Goal: Transaction & Acquisition: Purchase product/service

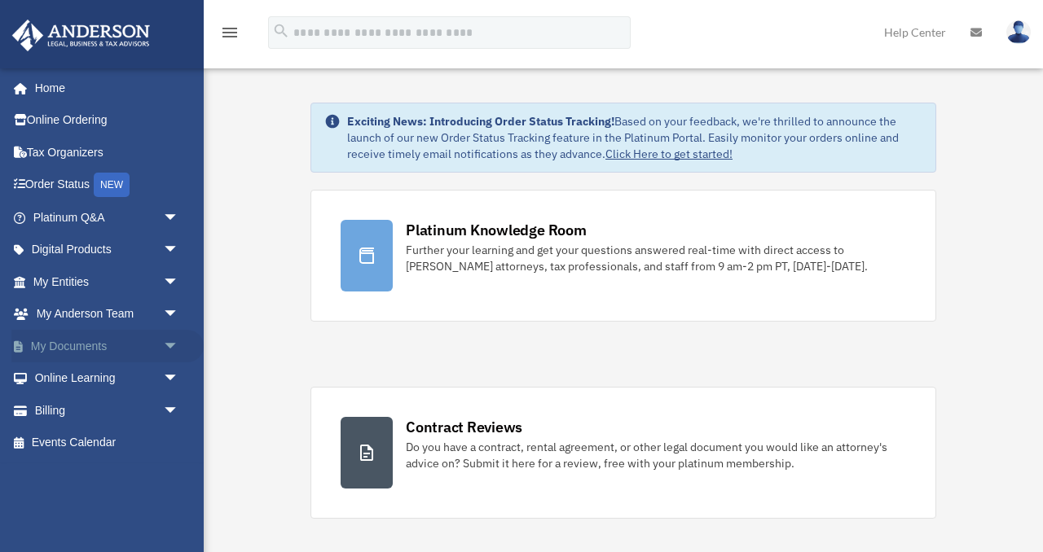
click at [85, 349] on link "My Documents arrow_drop_down" at bounding box center [107, 346] width 192 height 33
click at [91, 345] on link "My Documents arrow_drop_down" at bounding box center [107, 346] width 192 height 33
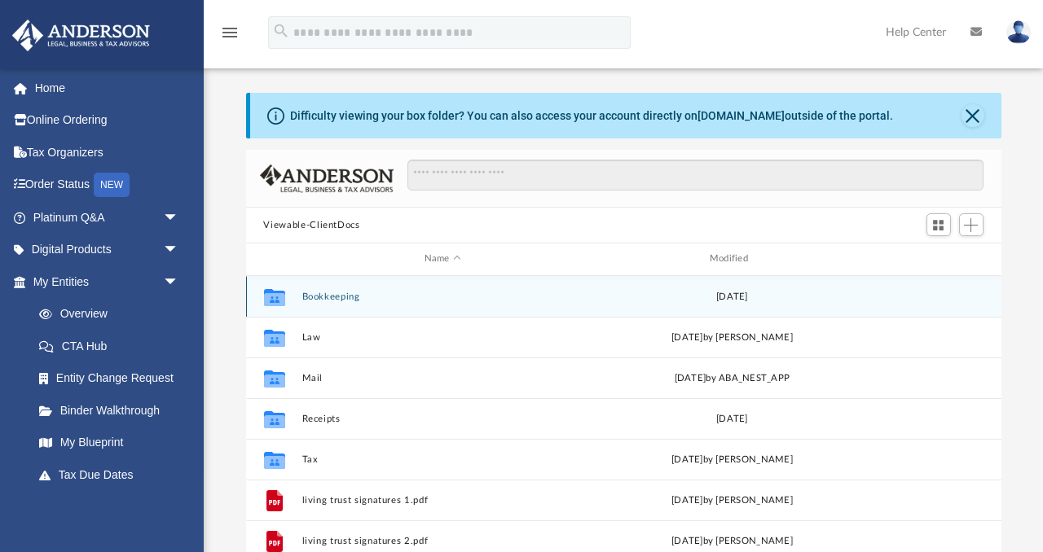
scroll to position [370, 755]
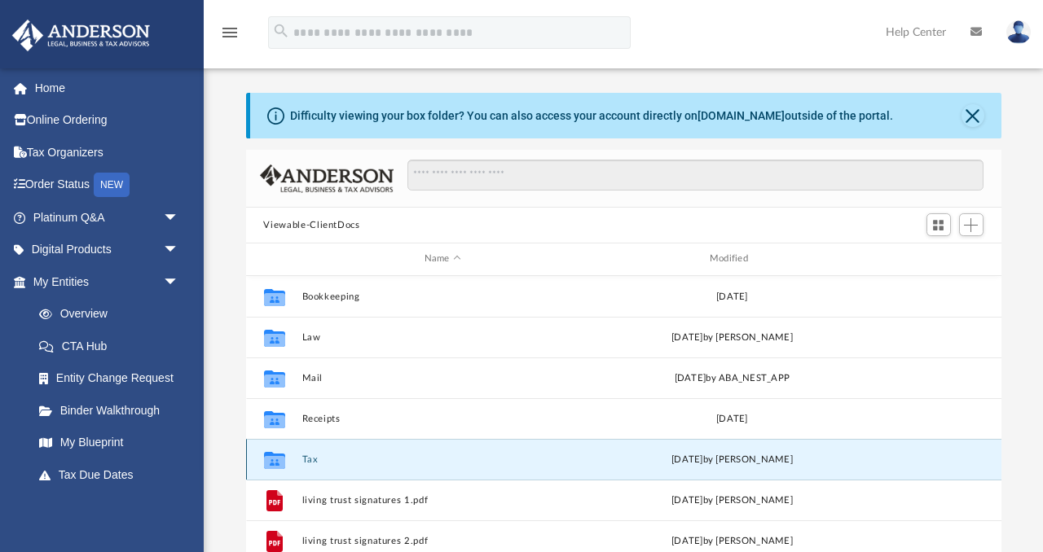
click at [311, 455] on button "Tax" at bounding box center [442, 460] width 282 height 11
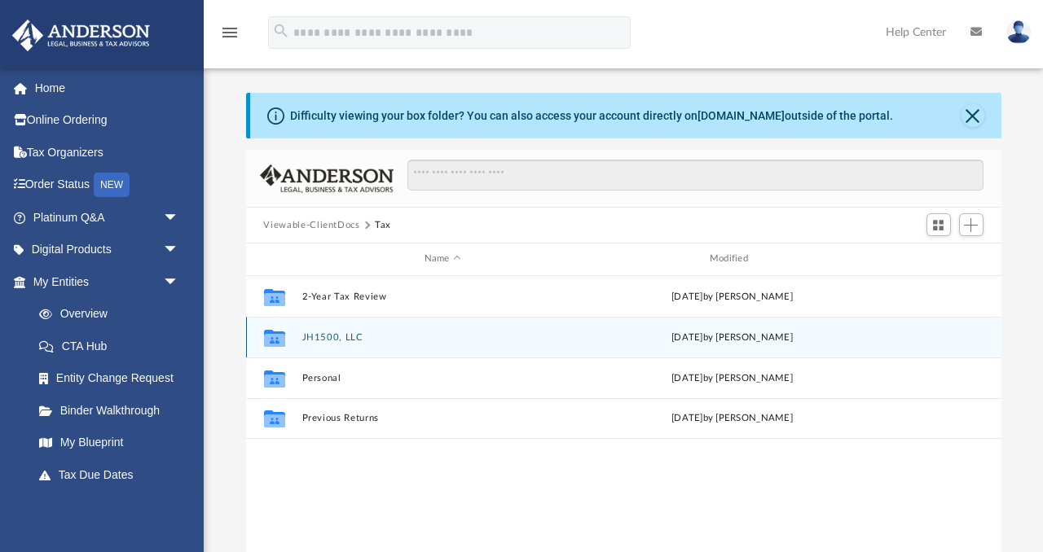
click at [362, 336] on button "JH1500, LLC" at bounding box center [442, 337] width 282 height 11
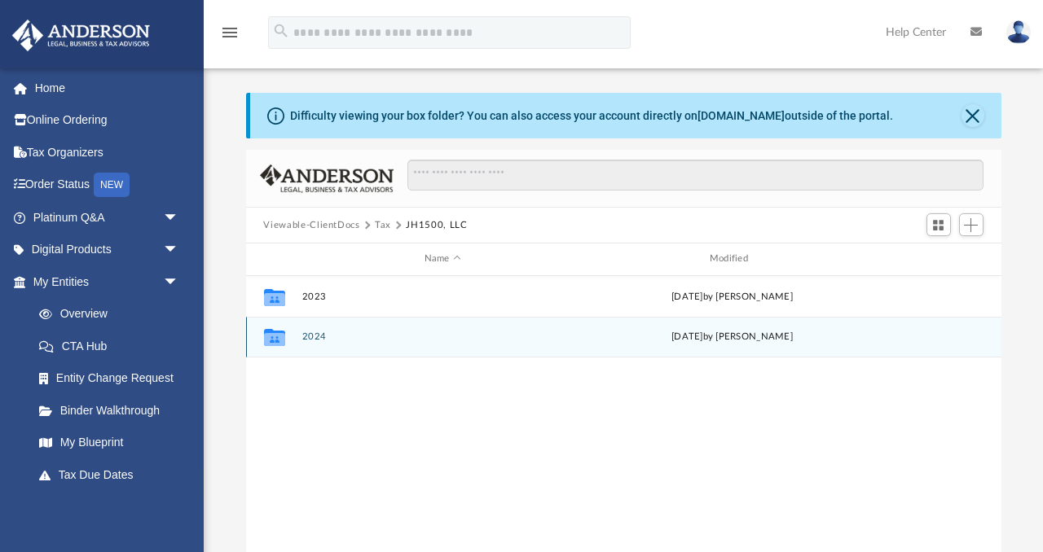
click at [316, 337] on button "2024" at bounding box center [442, 337] width 282 height 11
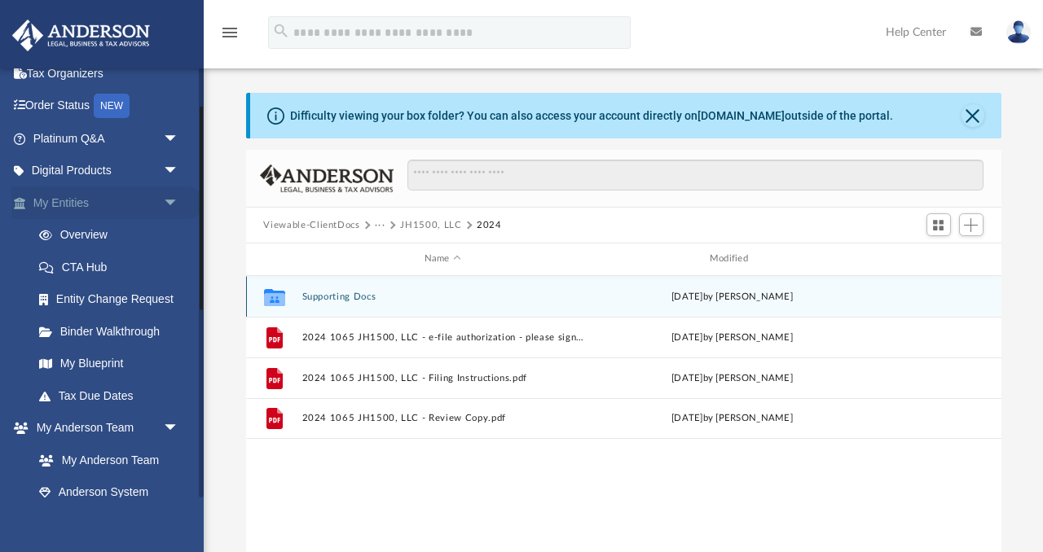
scroll to position [90, 0]
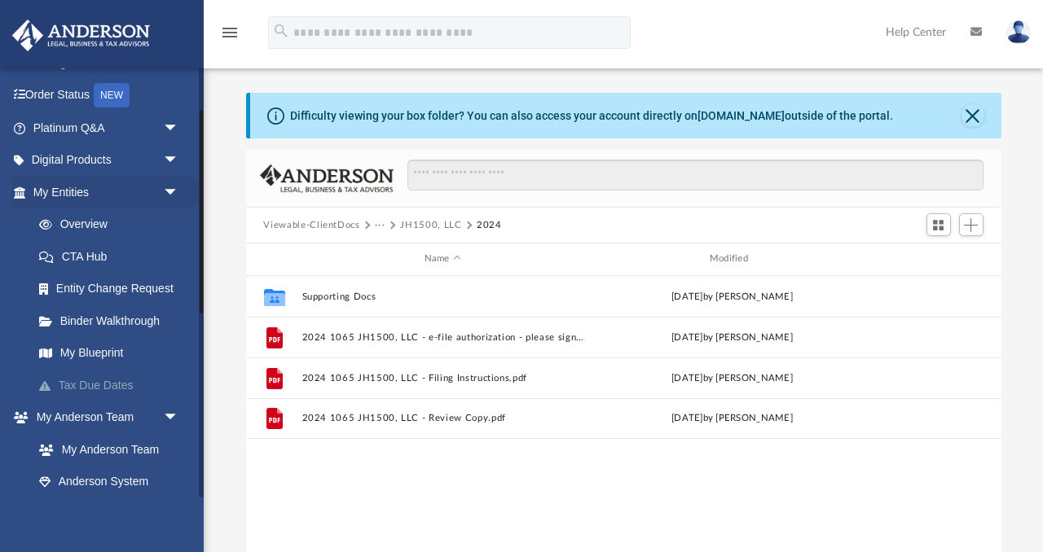
click at [86, 384] on link "Tax Due Dates" at bounding box center [113, 385] width 181 height 33
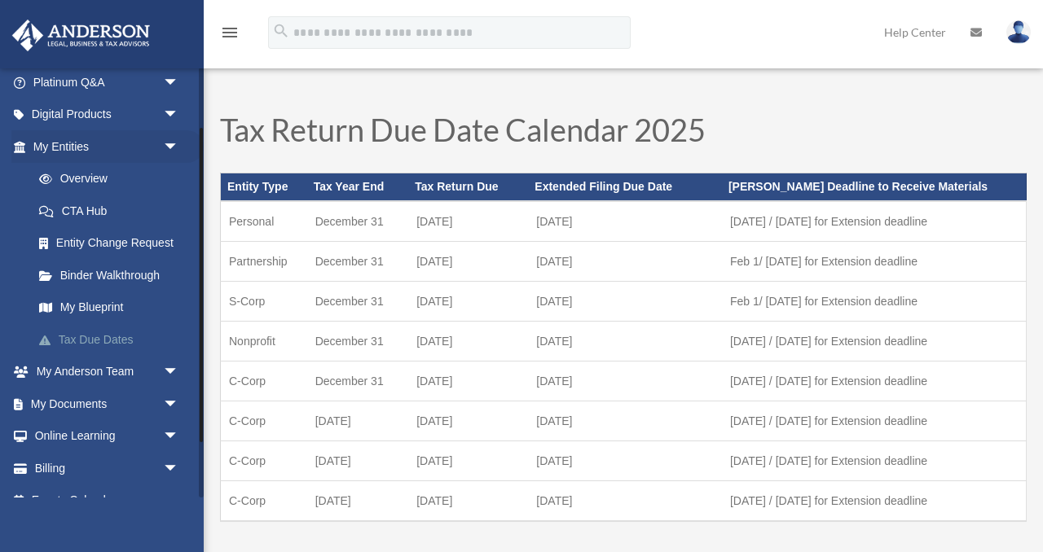
scroll to position [158, 0]
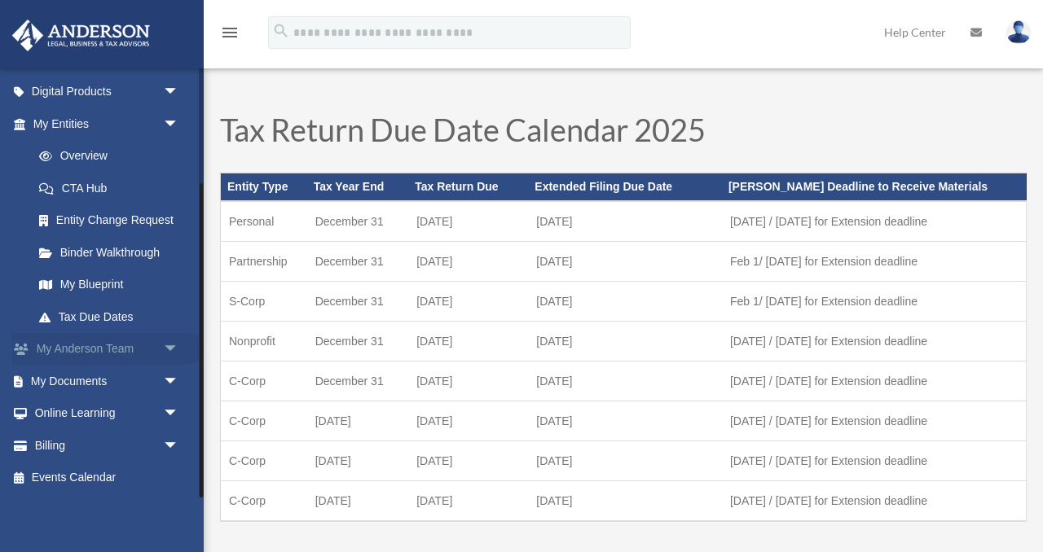
click at [125, 349] on link "My [PERSON_NAME] Team arrow_drop_down" at bounding box center [107, 349] width 192 height 33
click at [172, 345] on span "arrow_drop_down" at bounding box center [179, 349] width 33 height 33
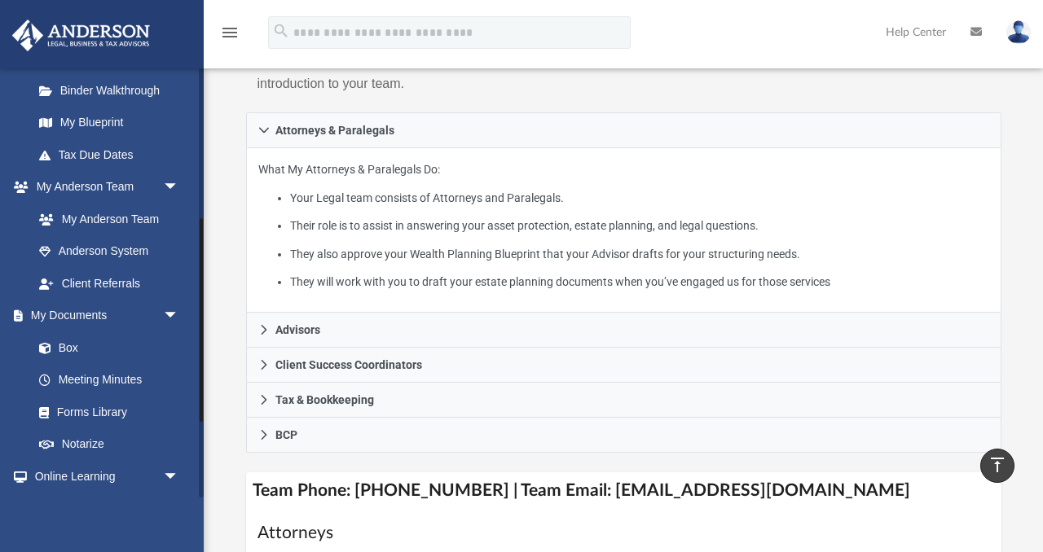
scroll to position [319, 0]
click at [72, 355] on link "Box" at bounding box center [113, 349] width 181 height 33
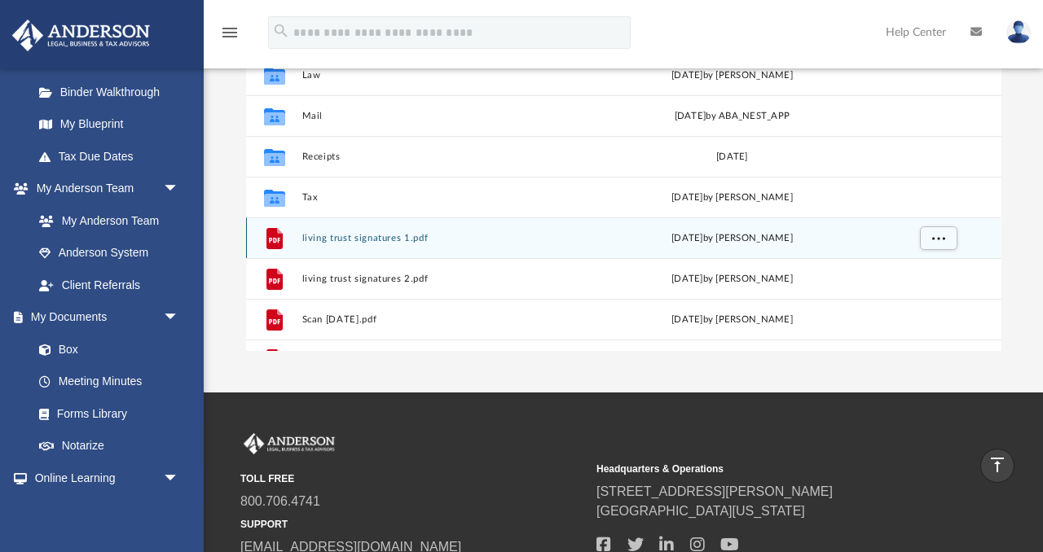
scroll to position [261, 0]
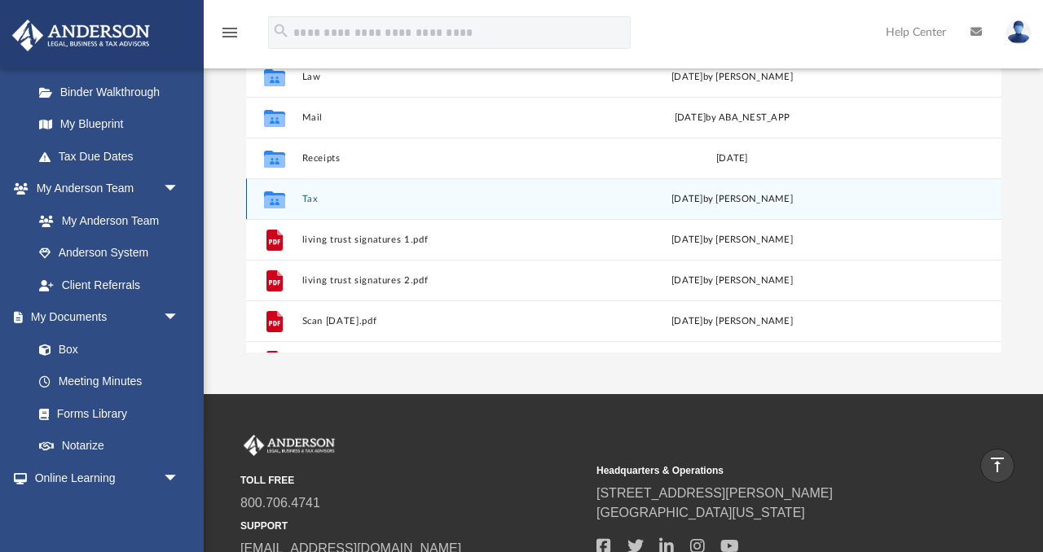
click at [312, 203] on div "Collaborated Folder Tax Mon Sep 1 2025 by Alex Price" at bounding box center [623, 198] width 755 height 41
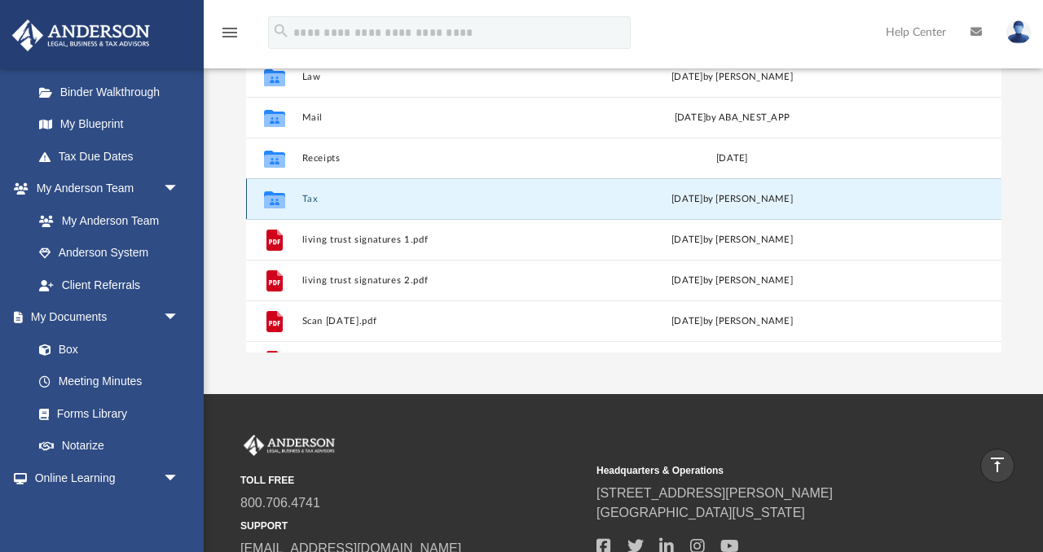
click at [312, 203] on div "Collaborated Folder Tax Mon Sep 1 2025 by Alex Price" at bounding box center [623, 198] width 755 height 41
click at [312, 201] on button "Tax" at bounding box center [442, 199] width 282 height 11
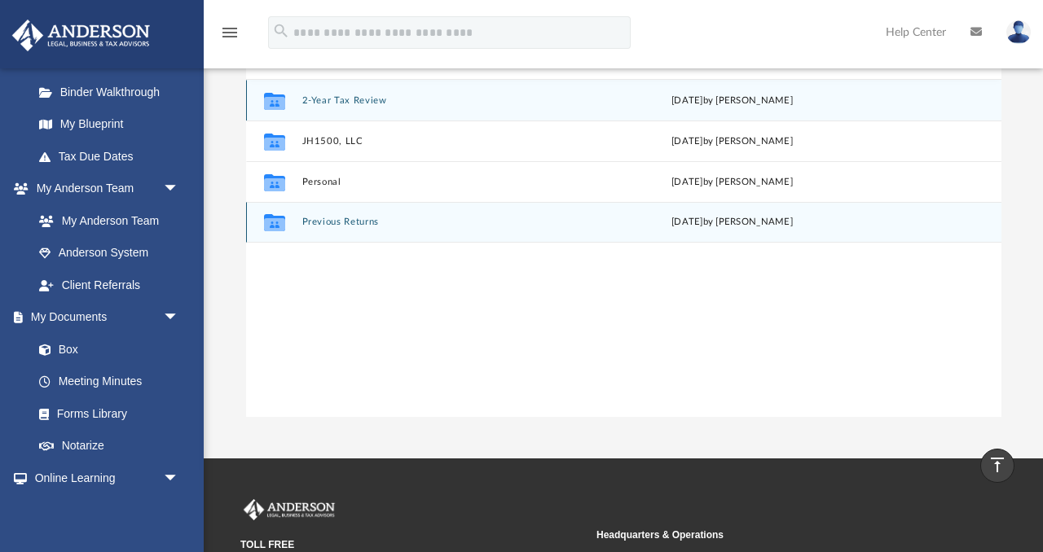
scroll to position [194, 0]
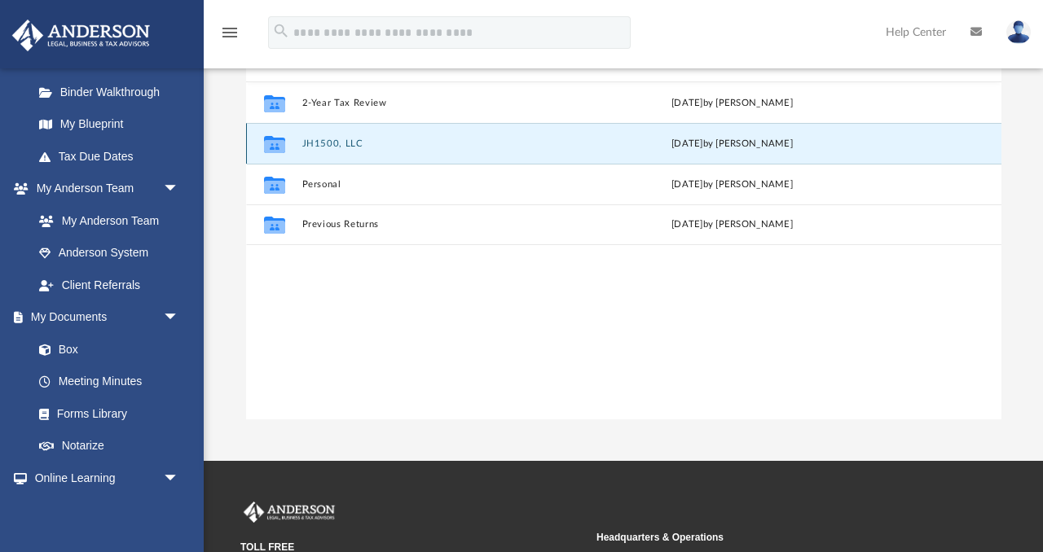
click at [350, 147] on button "JH1500, LLC" at bounding box center [442, 144] width 282 height 11
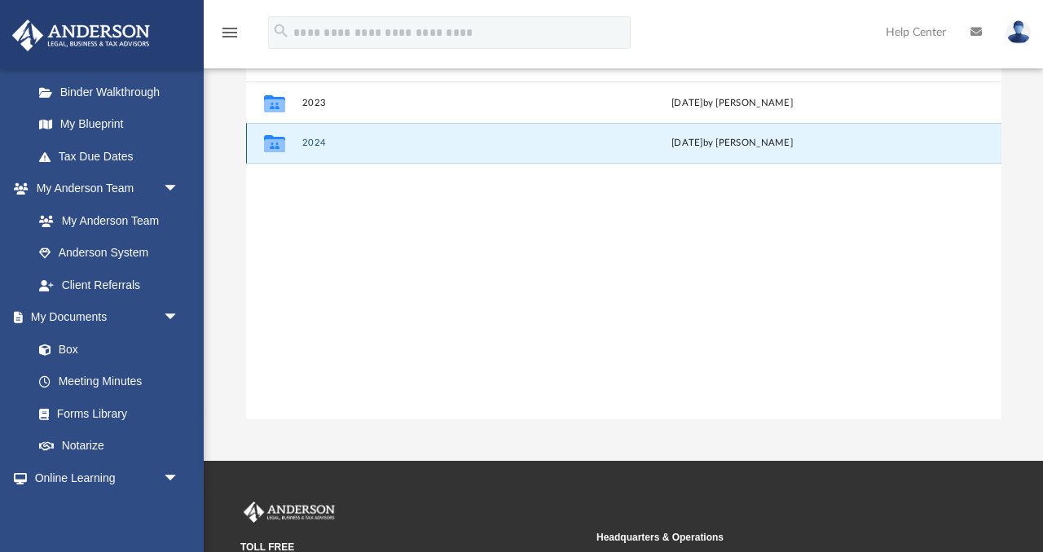
click at [313, 143] on button "2024" at bounding box center [442, 143] width 282 height 11
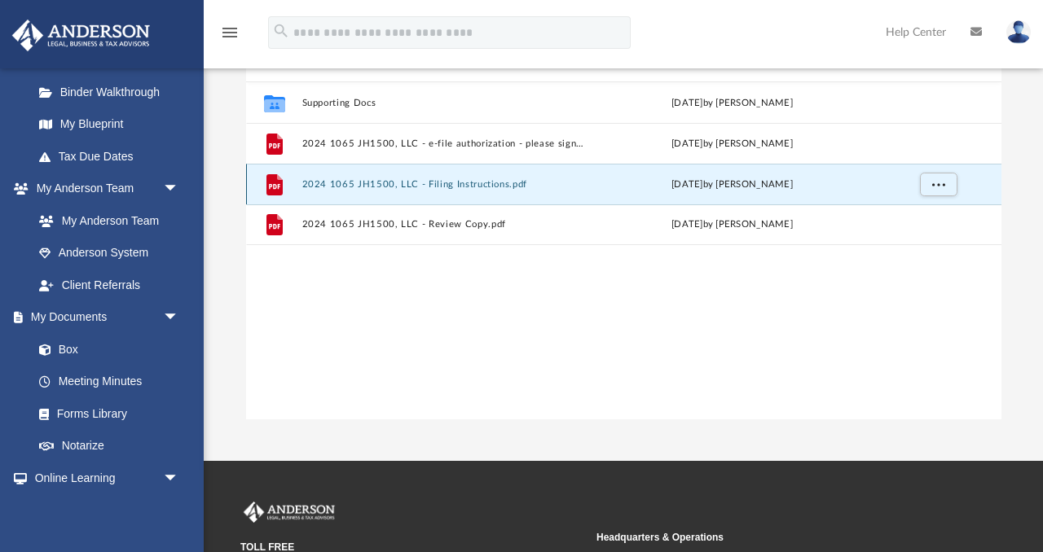
click at [384, 185] on button "2024 1065 JH1500, LLC - Filing Instructions.pdf" at bounding box center [442, 184] width 282 height 11
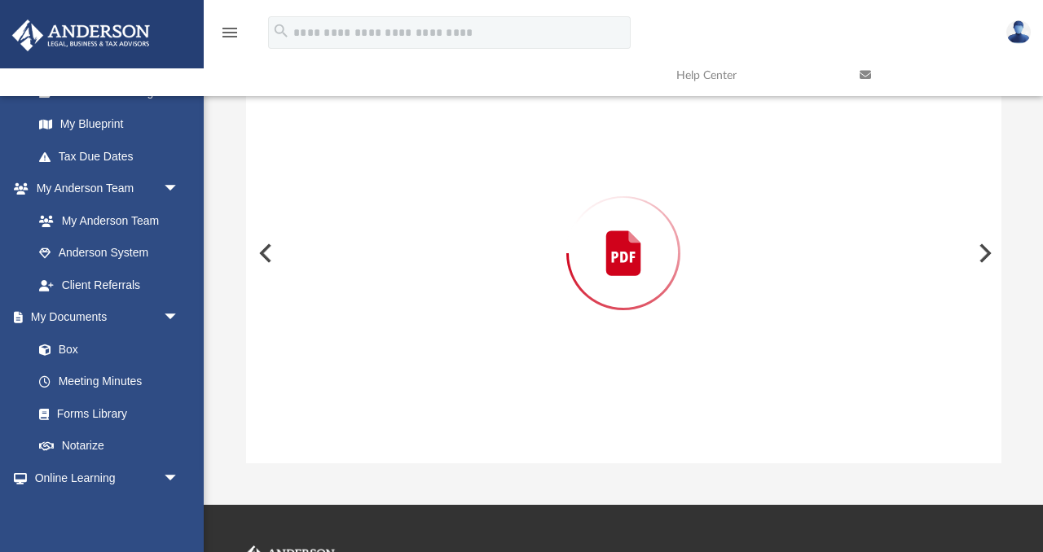
click at [384, 185] on div "Preview" at bounding box center [623, 253] width 755 height 420
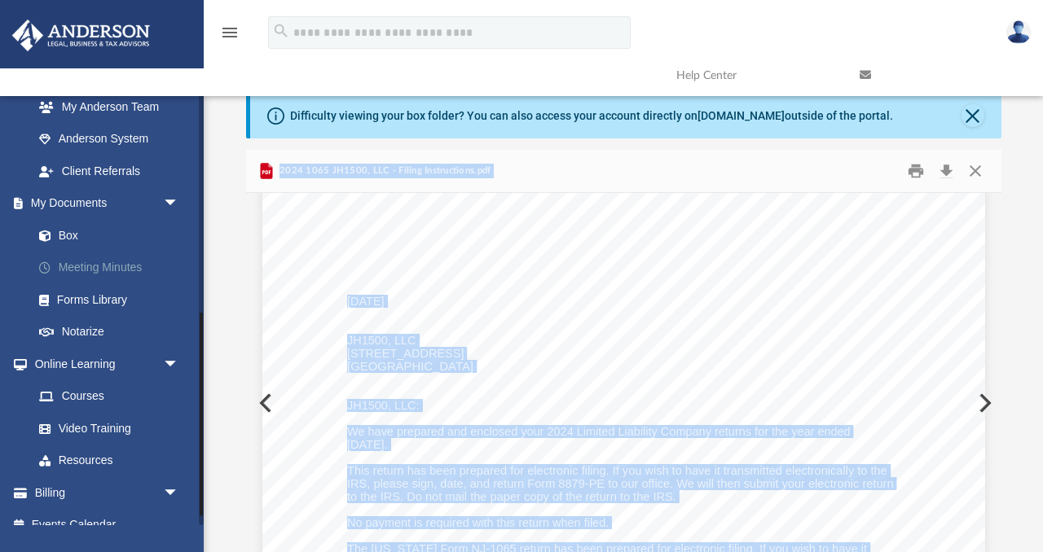
scroll to position [480, 0]
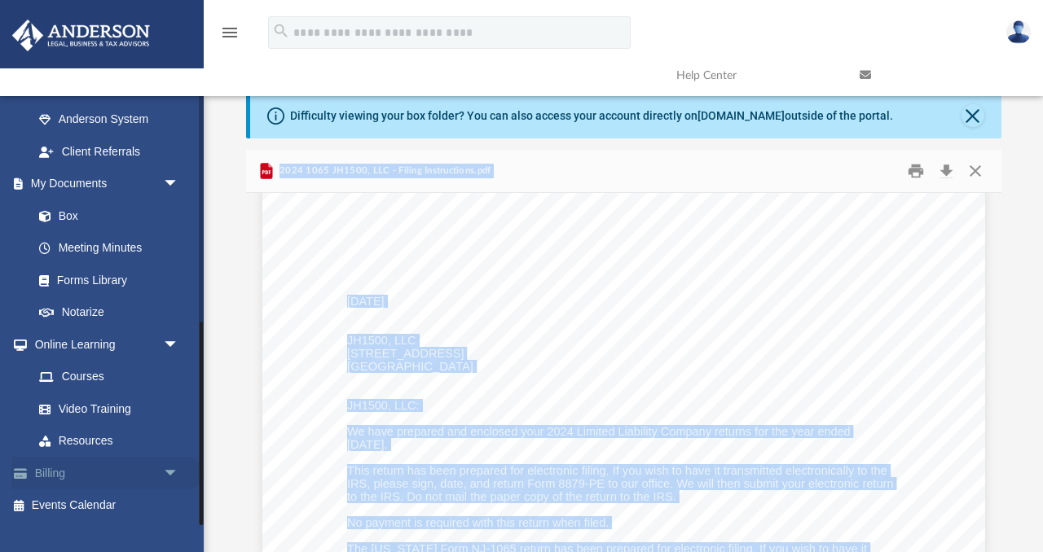
click at [53, 475] on link "Billing arrow_drop_down" at bounding box center [107, 473] width 192 height 33
click at [170, 474] on span "arrow_drop_down" at bounding box center [179, 473] width 33 height 33
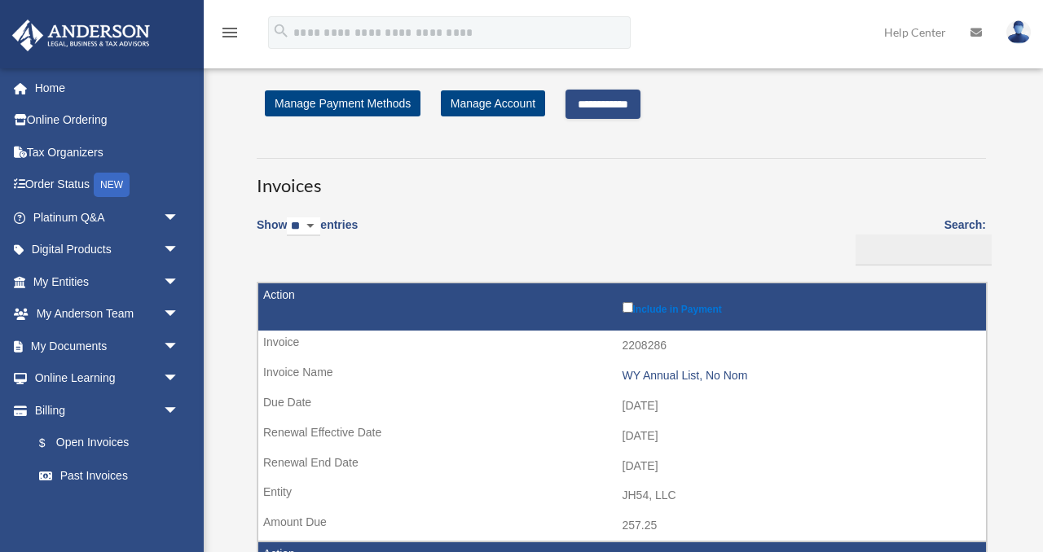
click at [614, 104] on input "**********" at bounding box center [603, 104] width 75 height 29
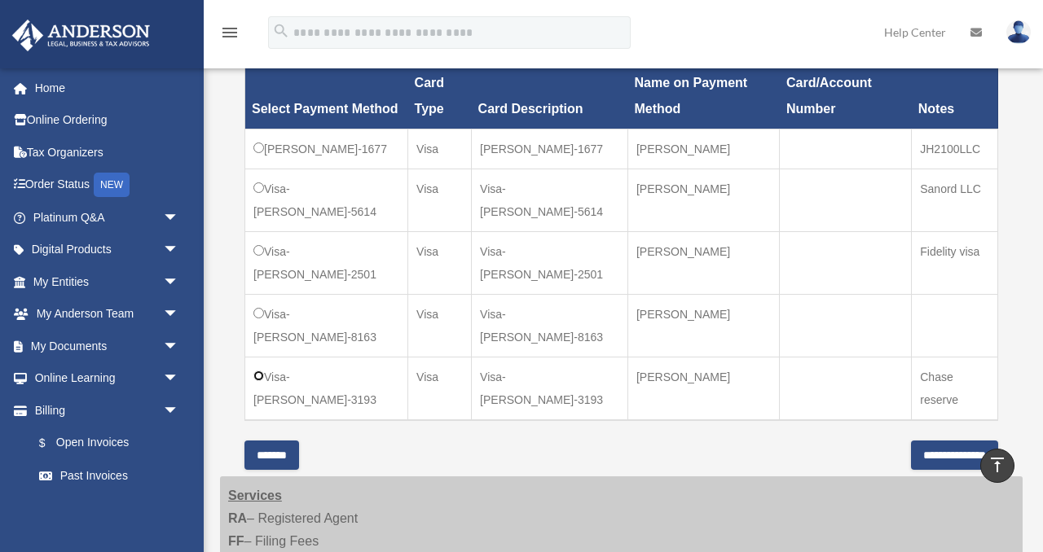
scroll to position [491, 0]
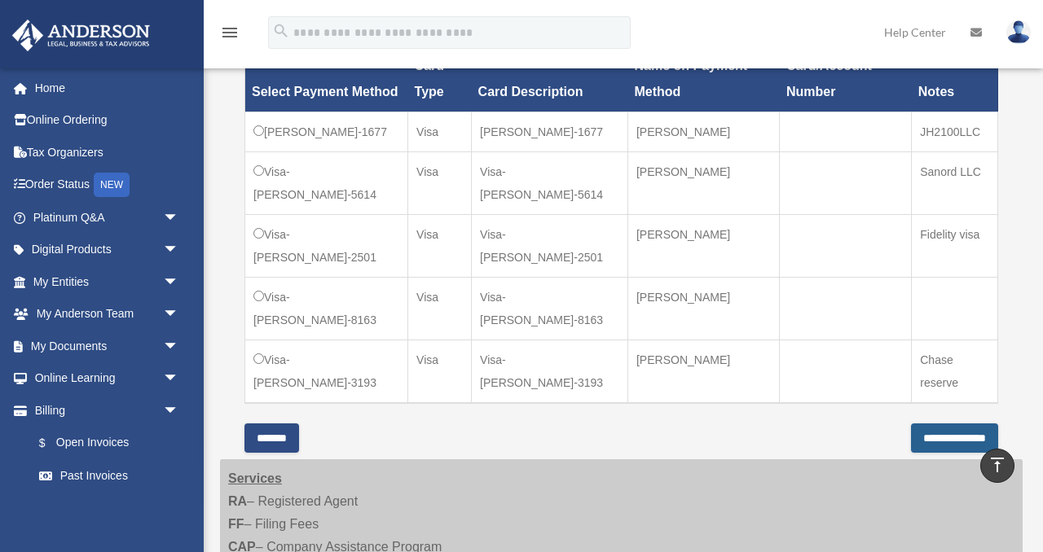
click at [927, 453] on input "**********" at bounding box center [954, 438] width 87 height 29
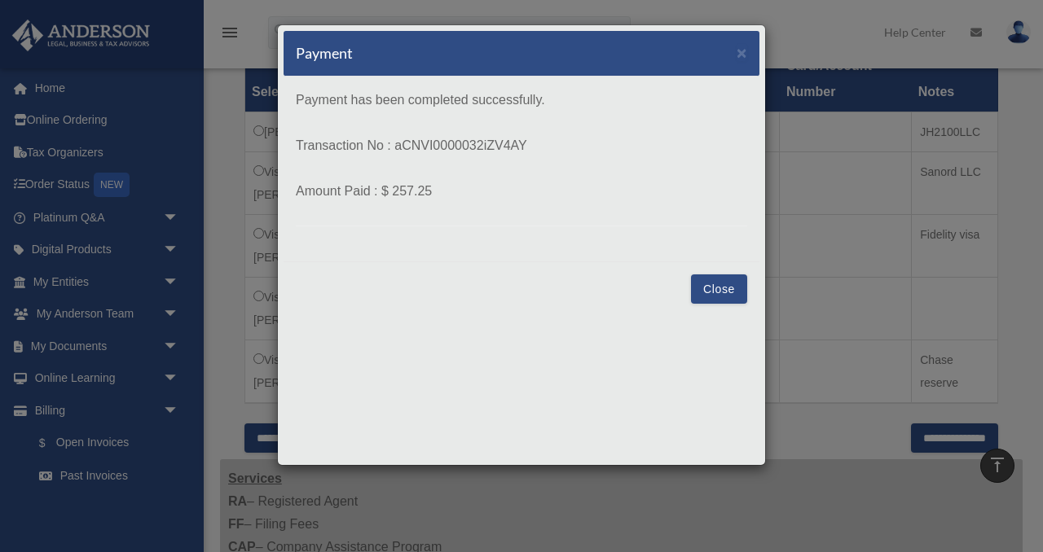
click at [720, 289] on button "Close" at bounding box center [719, 289] width 56 height 29
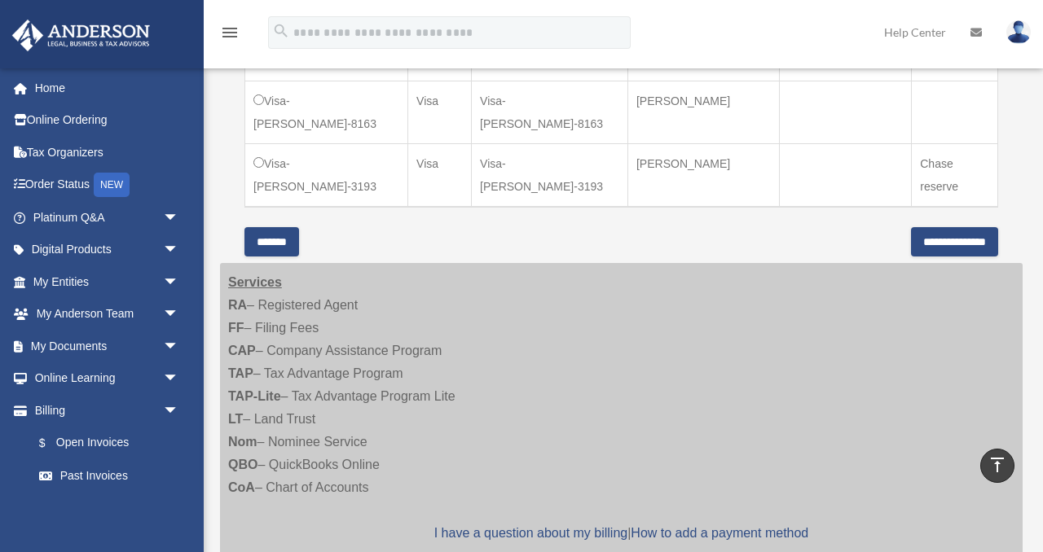
scroll to position [642, 0]
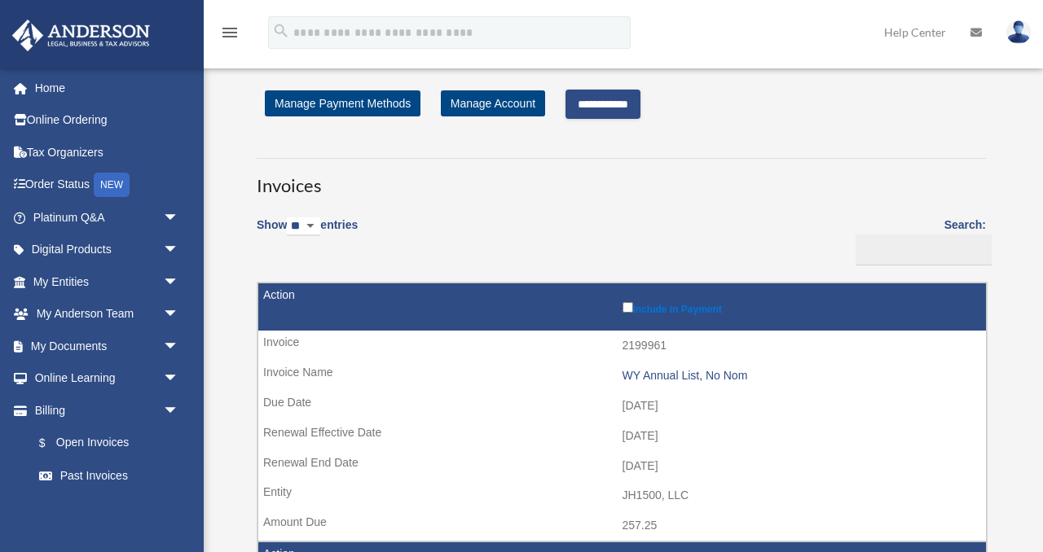
click at [623, 100] on input "**********" at bounding box center [603, 104] width 75 height 29
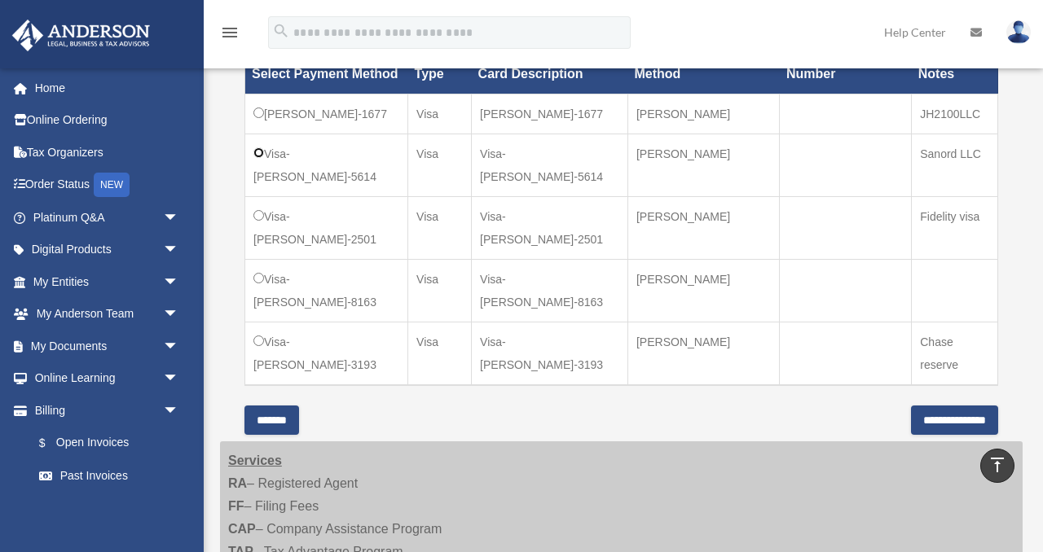
scroll to position [511, 0]
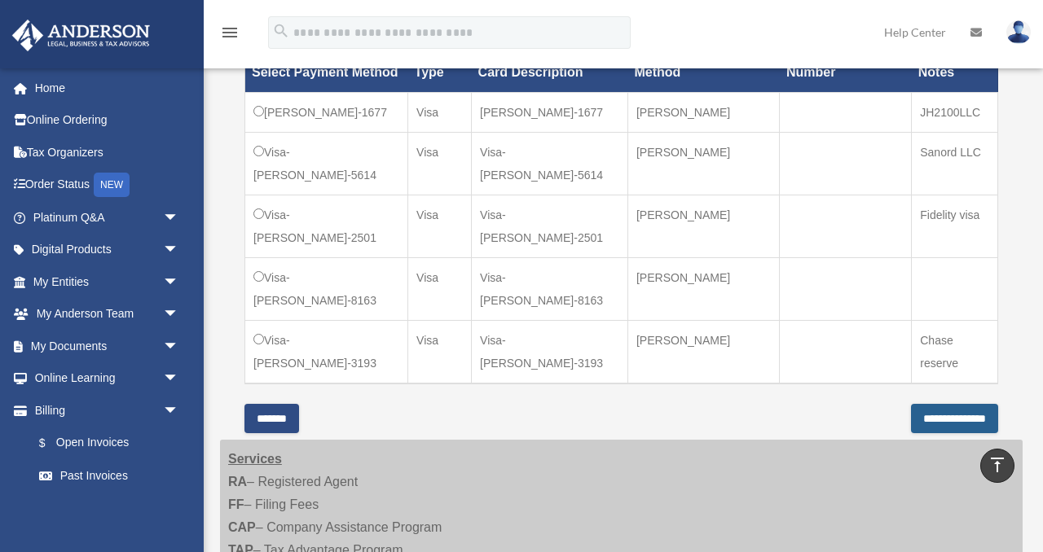
click at [911, 433] on input "**********" at bounding box center [954, 418] width 87 height 29
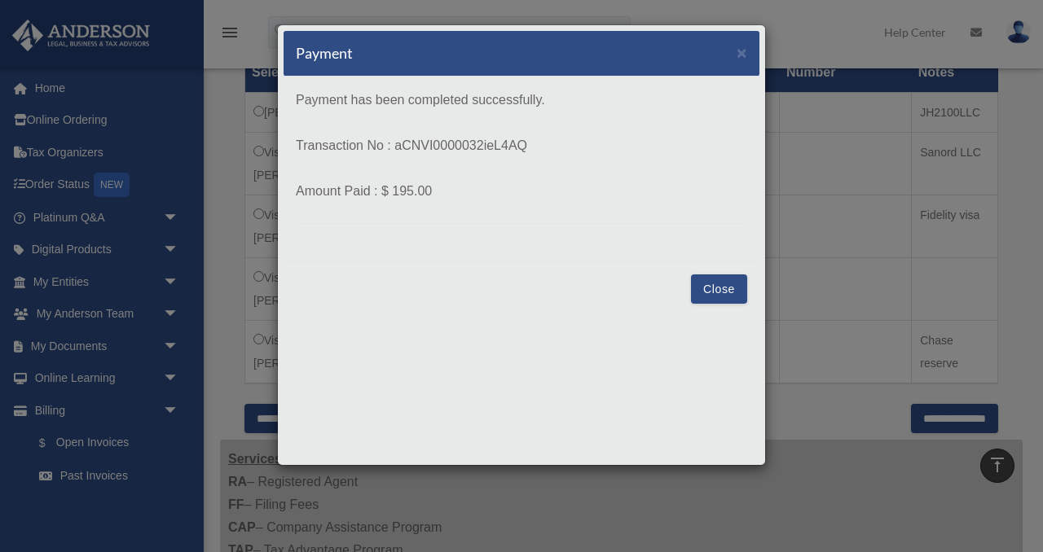
click at [706, 296] on button "Close" at bounding box center [719, 289] width 56 height 29
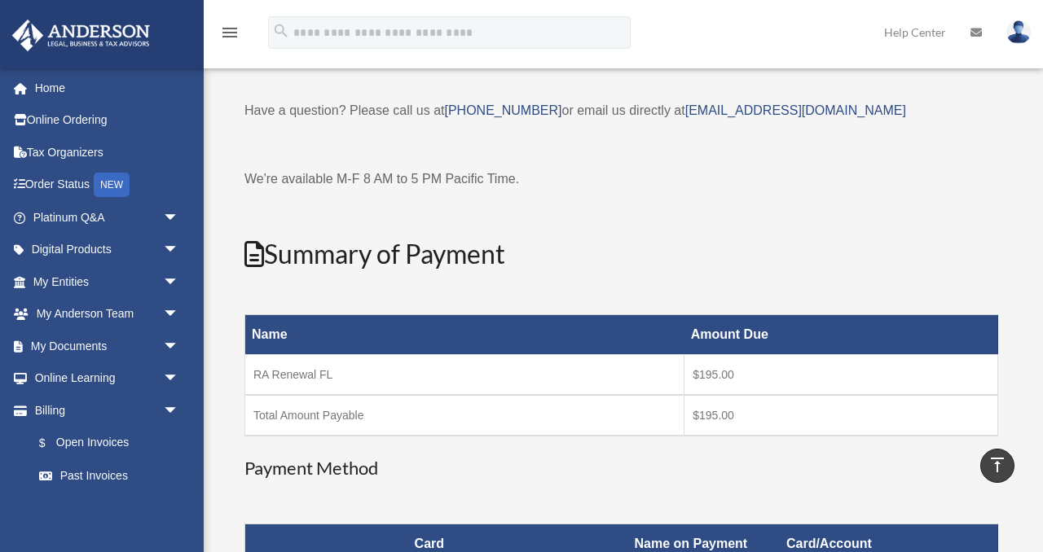
scroll to position [0, 0]
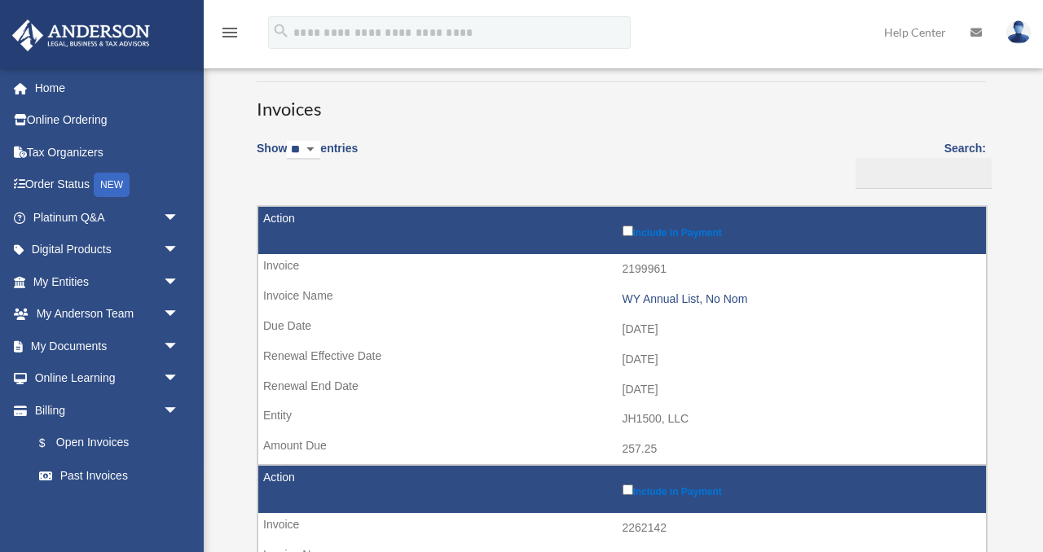
scroll to position [75, 0]
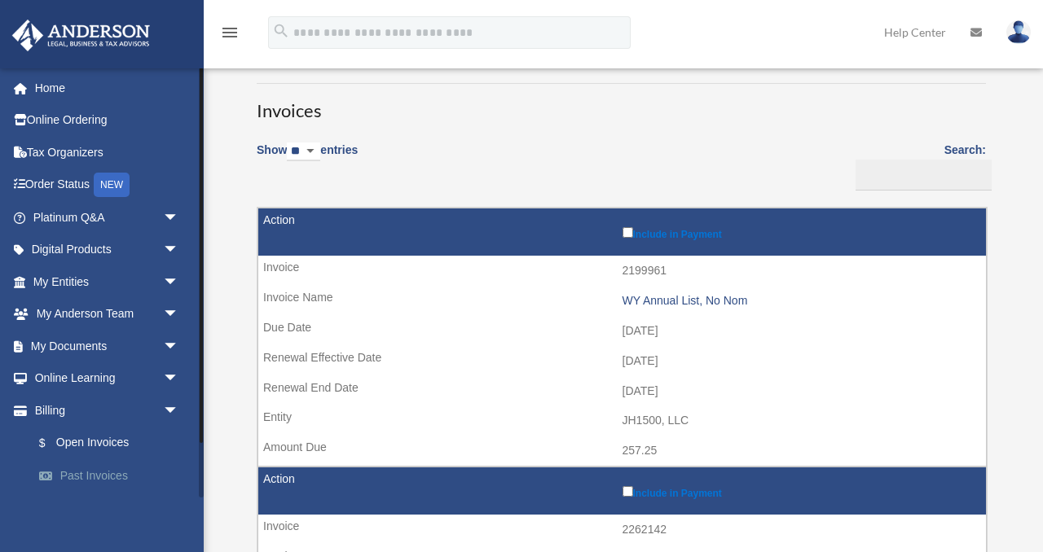
click at [81, 479] on link "Past Invoices" at bounding box center [113, 476] width 181 height 33
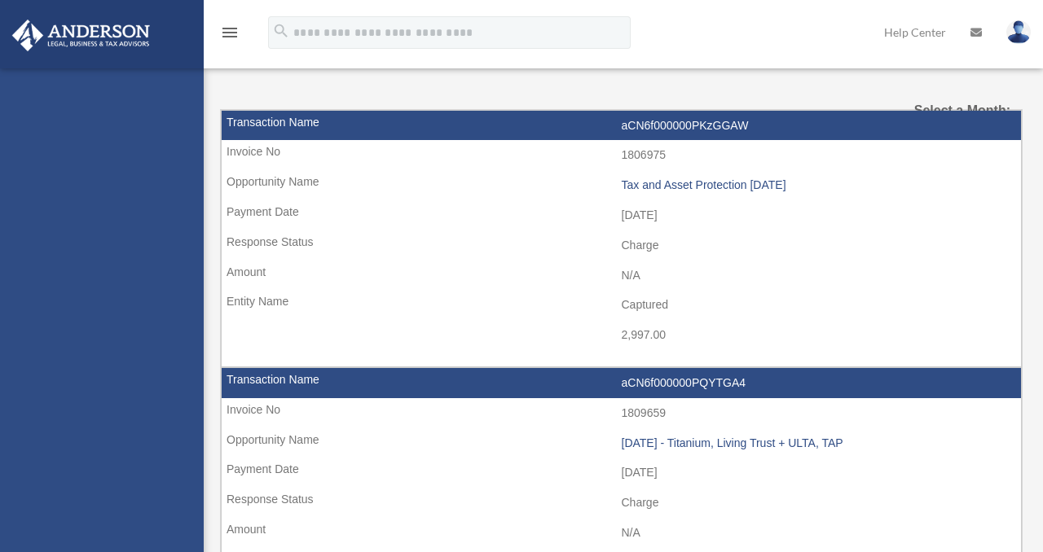
select select
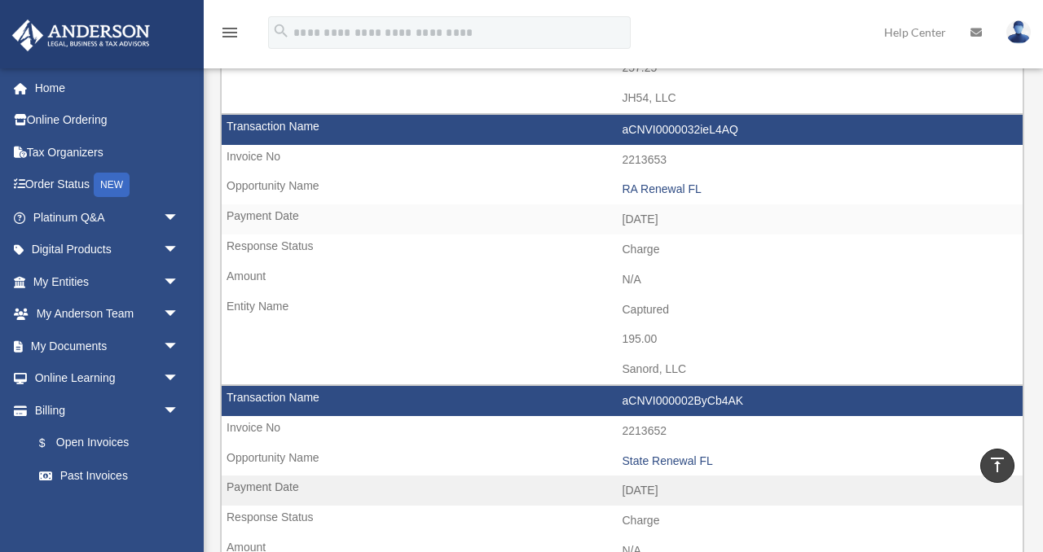
scroll to position [345, 0]
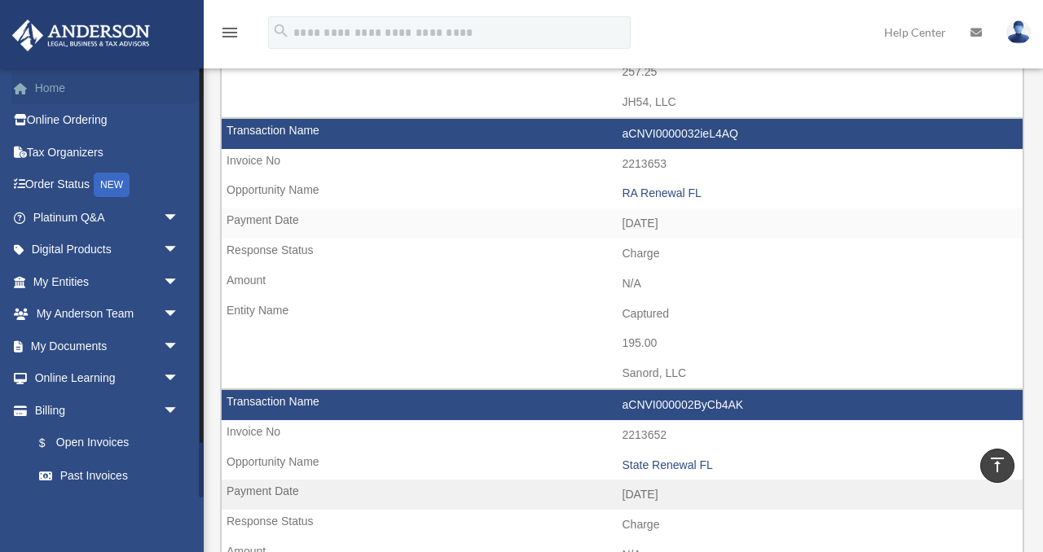
click at [38, 89] on link "Home" at bounding box center [107, 88] width 192 height 33
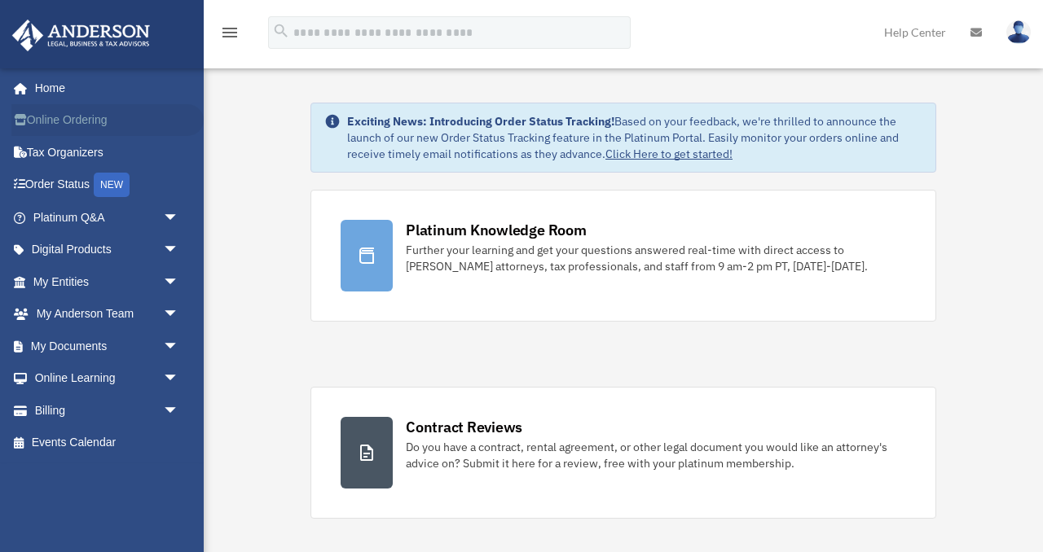
click at [70, 113] on link "Online Ordering" at bounding box center [107, 120] width 192 height 33
